Goal: Check status

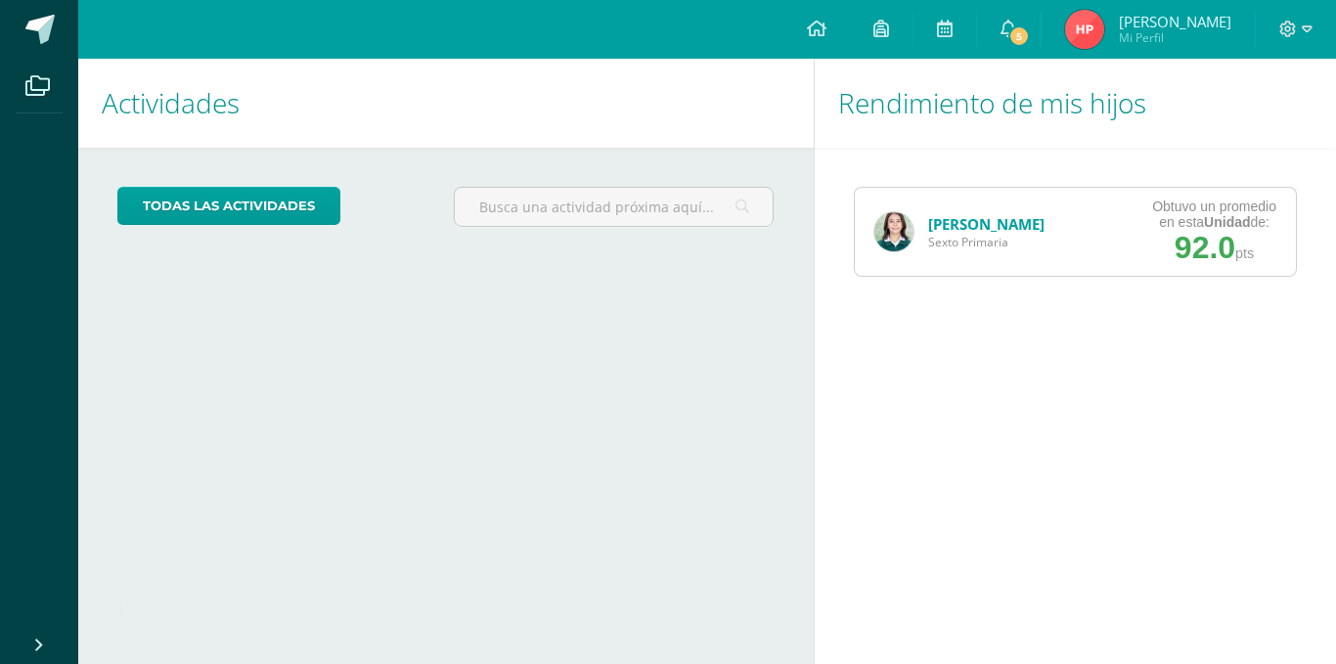
click at [1035, 230] on link "[PERSON_NAME]" at bounding box center [986, 224] width 116 height 20
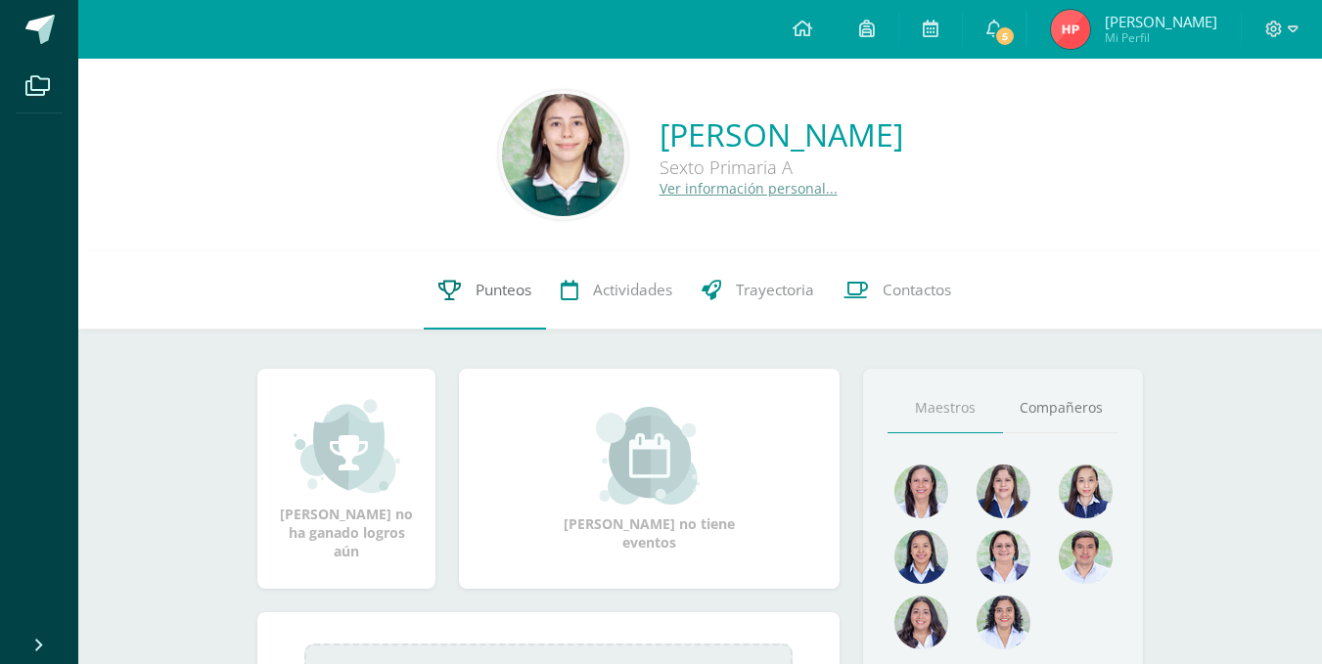
click at [506, 287] on span "Punteos" at bounding box center [503, 290] width 56 height 21
